Goal: Transaction & Acquisition: Purchase product/service

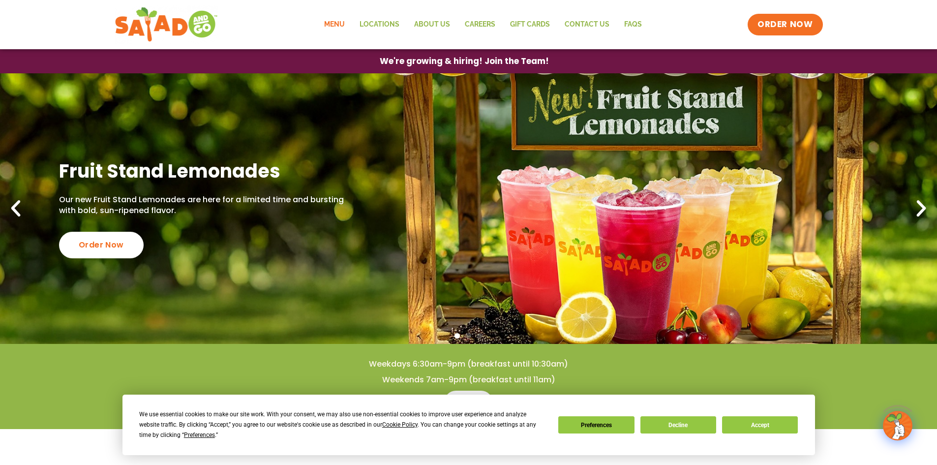
click at [336, 25] on link "Menu" at bounding box center [334, 24] width 35 height 23
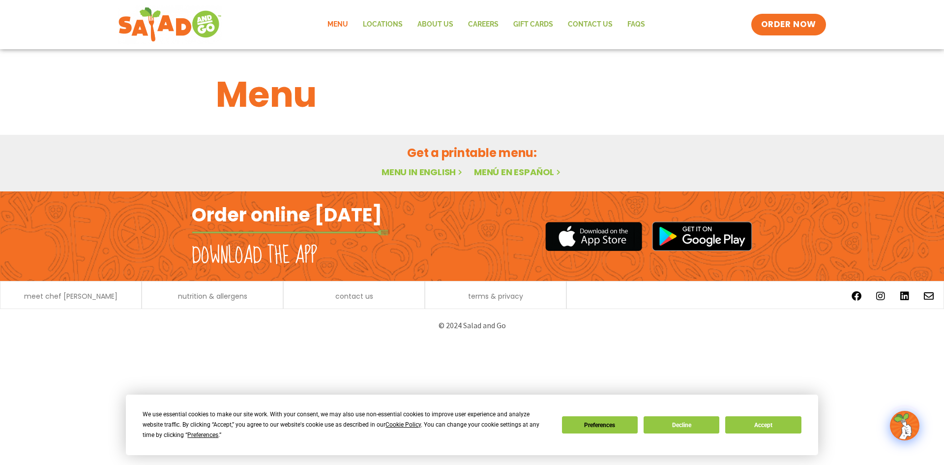
click at [432, 175] on link "Menu in English" at bounding box center [423, 172] width 83 height 12
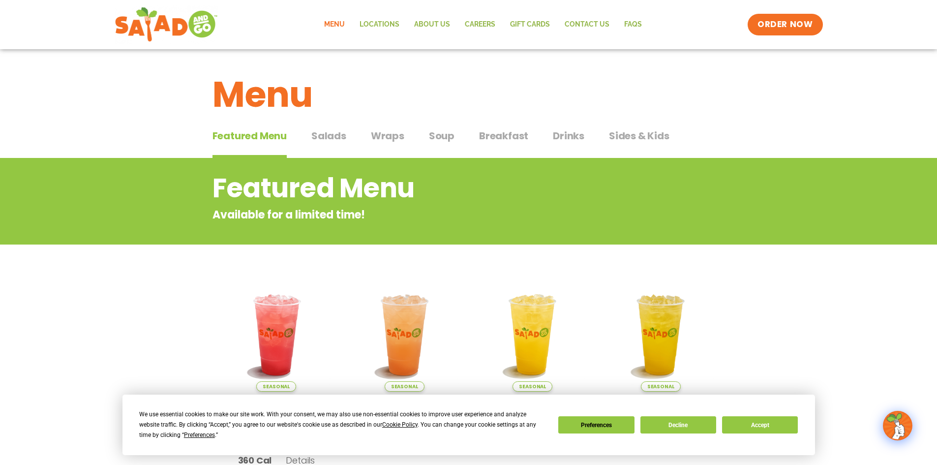
click at [484, 132] on span "Breakfast" at bounding box center [503, 135] width 49 height 15
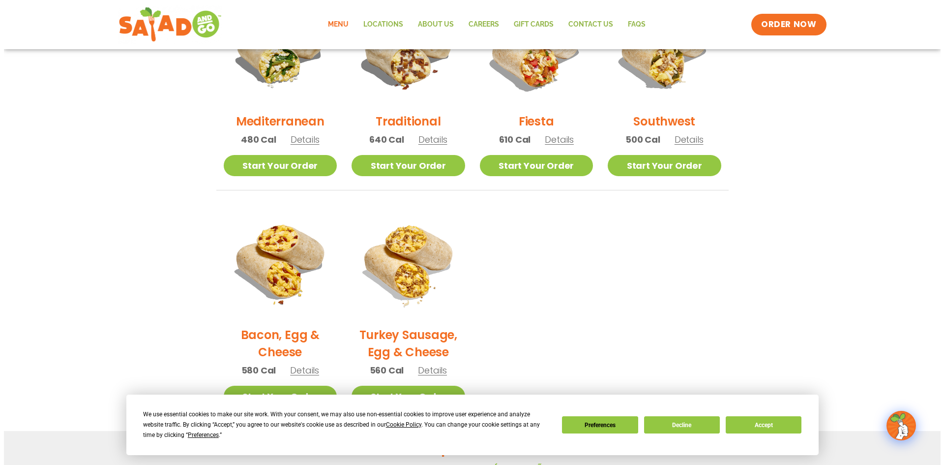
scroll to position [344, 0]
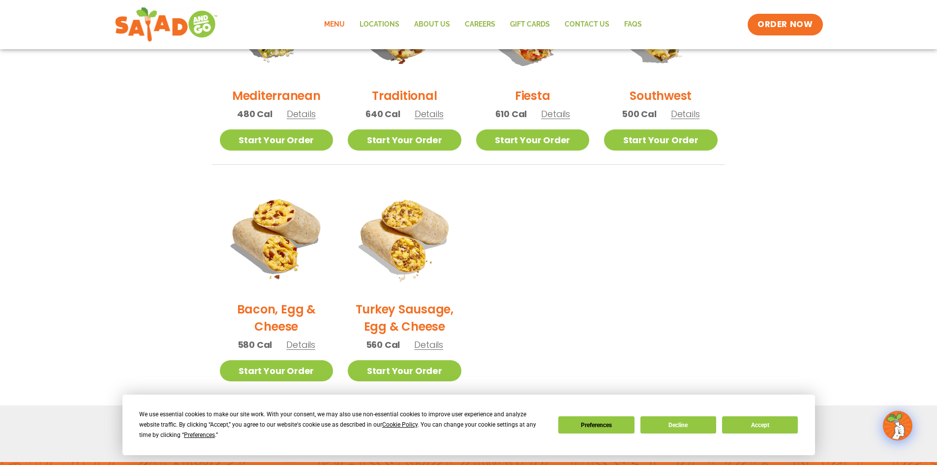
click at [399, 221] on img at bounding box center [405, 237] width 114 height 114
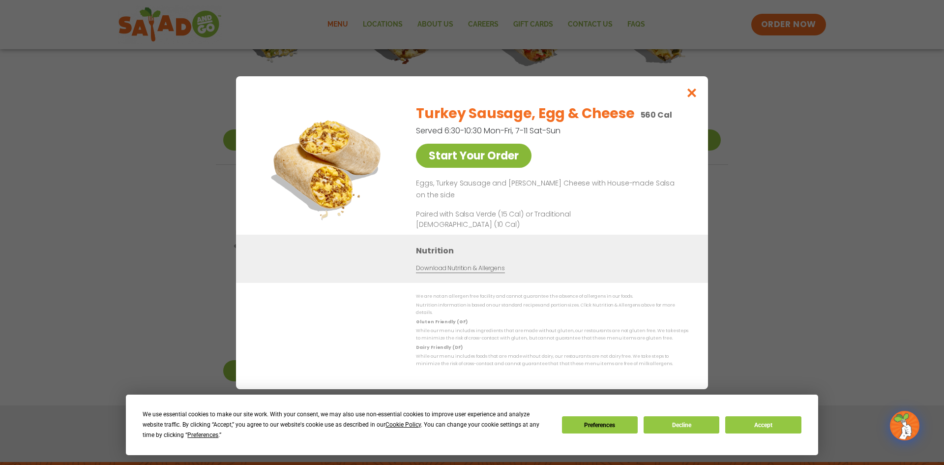
click at [493, 159] on link "Start Your Order" at bounding box center [474, 156] width 116 height 24
